Goal: Task Accomplishment & Management: Manage account settings

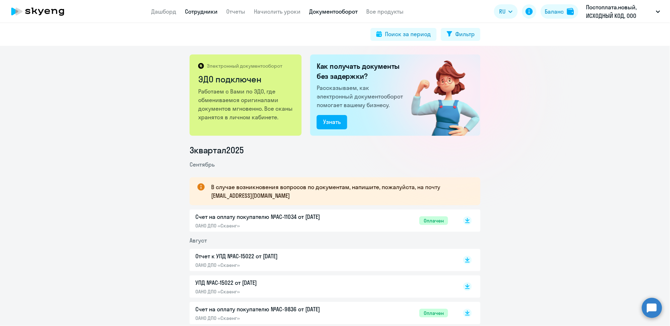
click at [199, 15] on link "Сотрудники" at bounding box center [201, 11] width 33 height 7
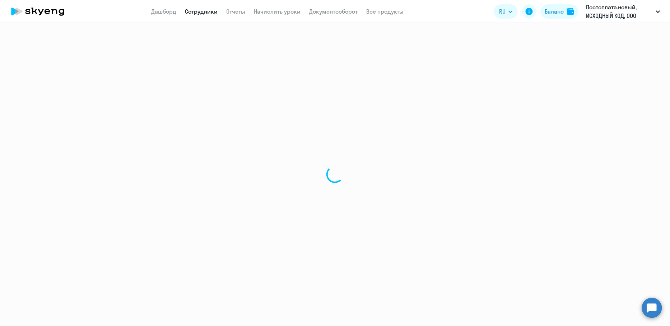
select select "30"
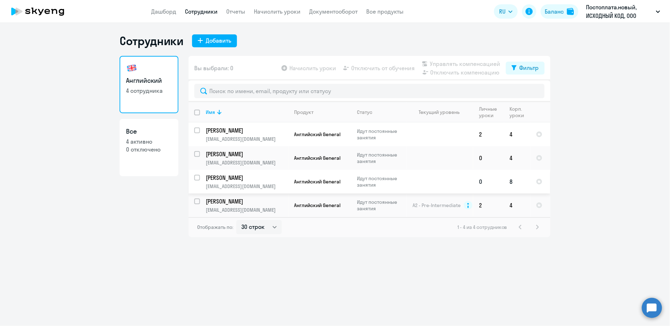
click at [198, 179] on input "select row 9954588" at bounding box center [201, 182] width 14 height 14
checkbox input "true"
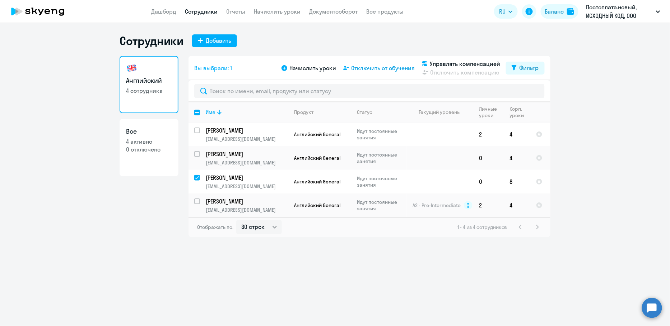
click at [358, 64] on span "Отключить от обучения" at bounding box center [383, 68] width 64 height 9
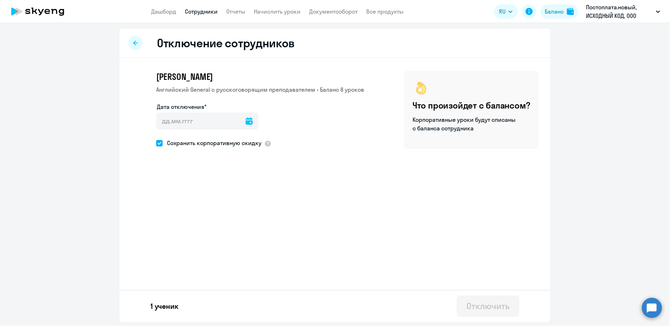
click at [245, 119] on icon at bounding box center [248, 121] width 7 height 7
click at [227, 233] on span "26" at bounding box center [223, 231] width 13 height 13
type input "[DATE]"
click at [471, 306] on div "Отключить" at bounding box center [487, 306] width 43 height 11
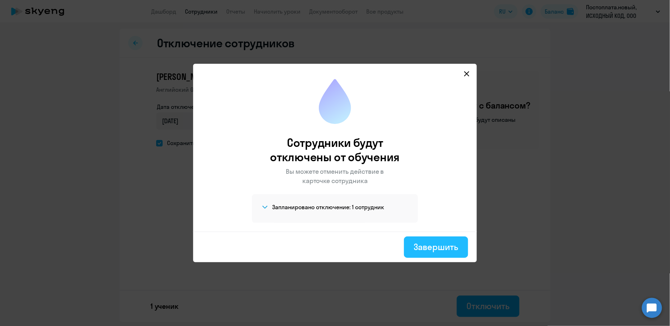
click at [446, 242] on div "Завершить" at bounding box center [436, 246] width 44 height 11
select select "30"
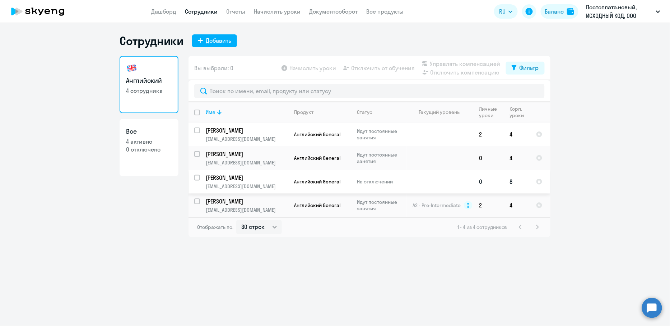
click at [463, 190] on td at bounding box center [439, 182] width 67 height 24
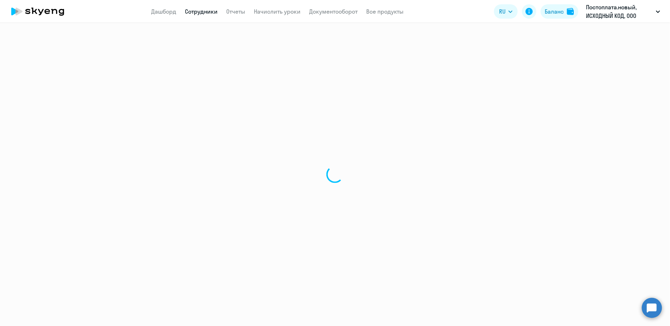
select select "english"
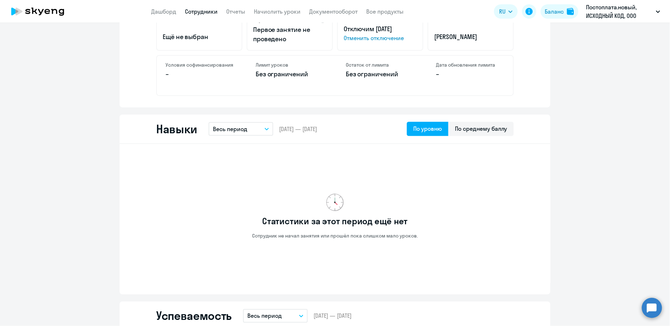
scroll to position [249, 0]
